Goal: Find specific page/section: Find specific page/section

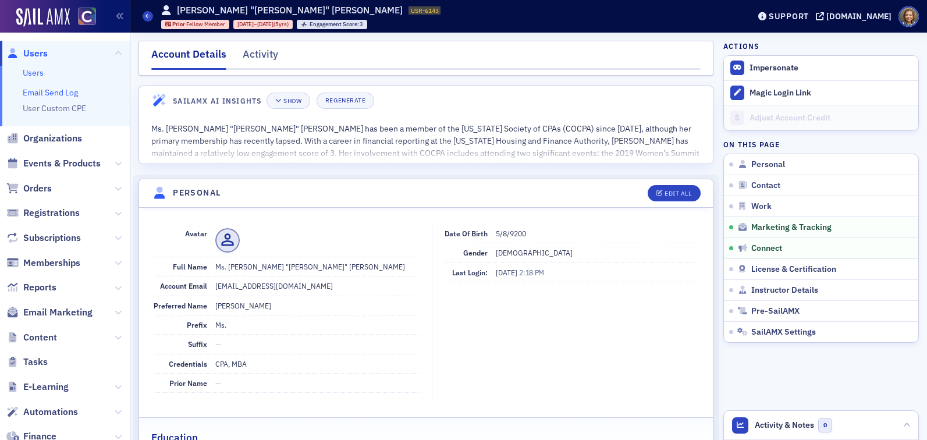
scroll to position [1474, 0]
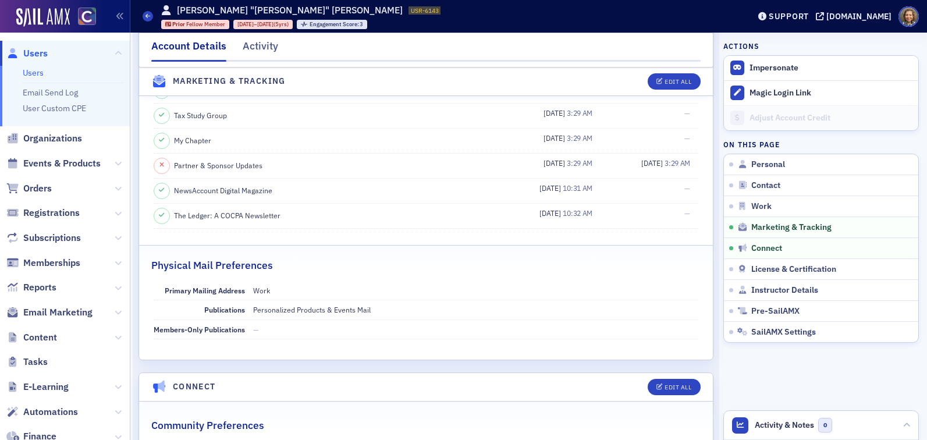
click at [35, 74] on link "Users" at bounding box center [33, 72] width 21 height 10
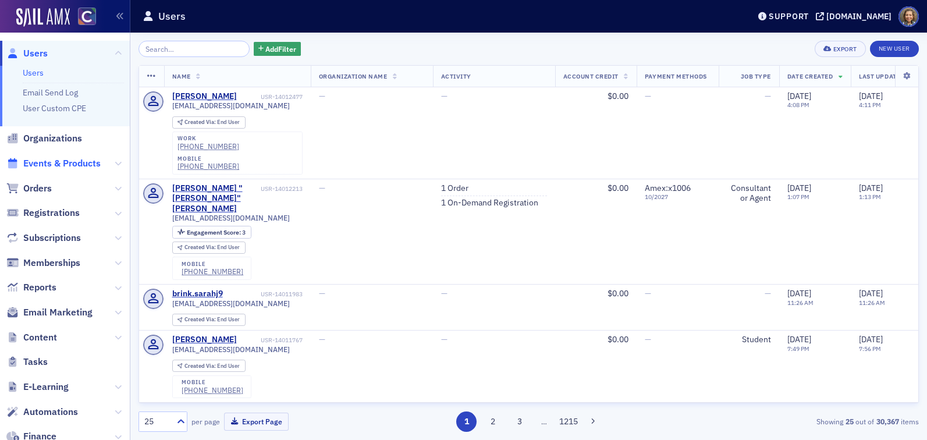
click at [43, 162] on span "Events & Products" at bounding box center [61, 163] width 77 height 13
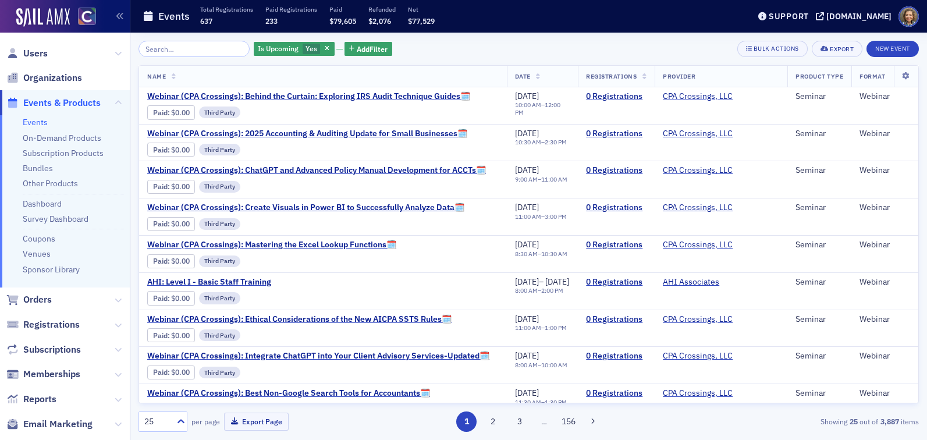
click at [166, 45] on input "search" at bounding box center [193, 49] width 111 height 16
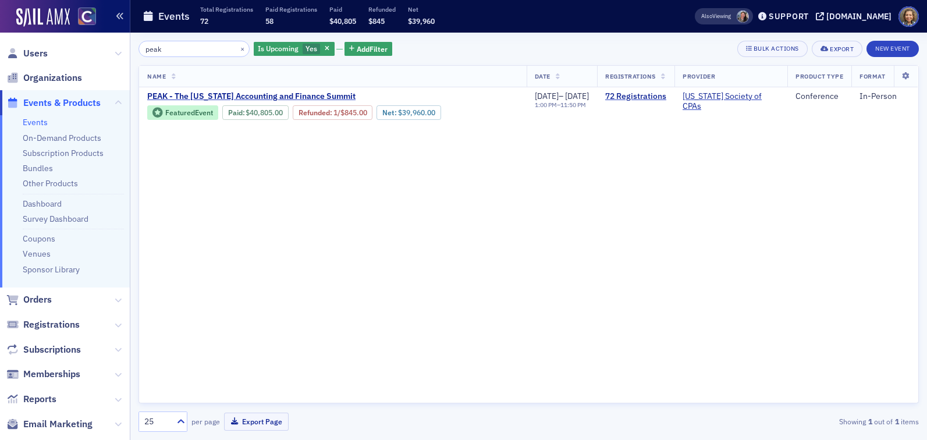
type input "peak"
